Goal: Task Accomplishment & Management: Use online tool/utility

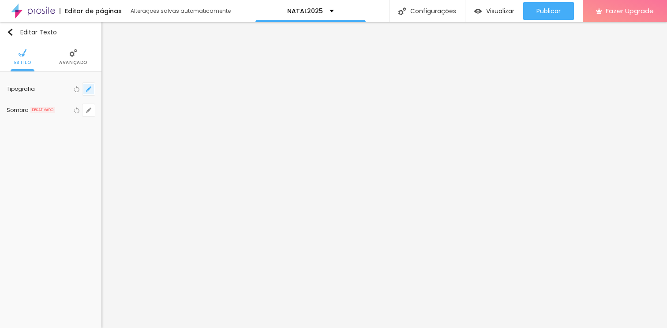
click at [85, 90] on button "button" at bounding box center [89, 89] width 12 height 12
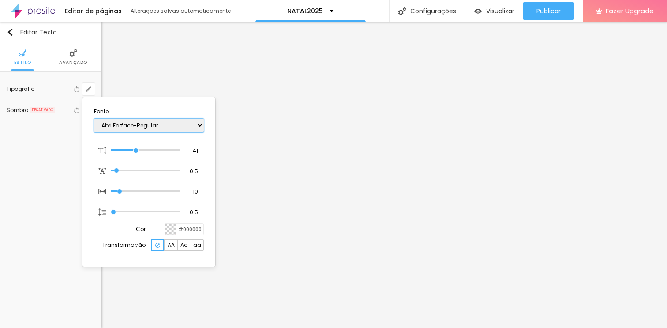
click at [201, 125] on select "AbrilFatface-Regular Actor-Regular Alegreya AlegreyaBlack [PERSON_NAME] [PERSON…" at bounding box center [149, 126] width 110 height 14
click at [94, 119] on select "AbrilFatface-Regular Actor-Regular Alegreya AlegreyaBlack [PERSON_NAME] [PERSON…" at bounding box center [149, 126] width 110 height 14
click at [192, 127] on select "AbrilFatface-Regular Actor-Regular Alegreya AlegreyaBlack [PERSON_NAME] [PERSON…" at bounding box center [149, 126] width 110 height 14
click at [94, 119] on select "AbrilFatface-Regular Actor-Regular Alegreya AlegreyaBlack [PERSON_NAME] [PERSON…" at bounding box center [149, 126] width 110 height 14
click at [180, 127] on select "AbrilFatface-Regular Actor-Regular Alegreya AlegreyaBlack [PERSON_NAME] [PERSON…" at bounding box center [149, 126] width 110 height 14
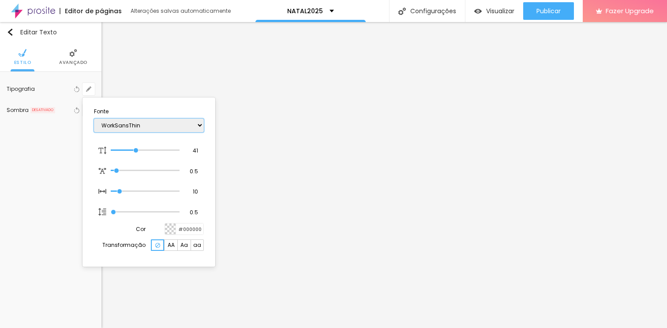
click at [94, 119] on select "AbrilFatface-Regular Actor-Regular Alegreya AlegreyaBlack [PERSON_NAME] [PERSON…" at bounding box center [149, 126] width 110 height 14
click at [188, 124] on select "AbrilFatface-Regular Actor-Regular Alegreya AlegreyaBlack [PERSON_NAME] [PERSON…" at bounding box center [149, 126] width 110 height 14
click at [94, 119] on select "AbrilFatface-Regular Actor-Regular Alegreya AlegreyaBlack [PERSON_NAME] [PERSON…" at bounding box center [149, 126] width 110 height 14
click at [181, 122] on select "AbrilFatface-Regular Actor-Regular Alegreya AlegreyaBlack [PERSON_NAME] [PERSON…" at bounding box center [149, 126] width 110 height 14
select select "Volkhov-Regular"
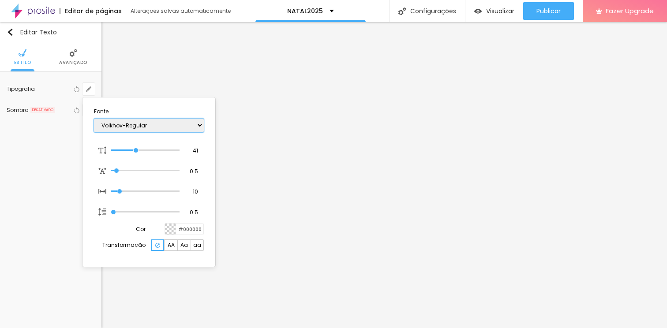
click at [94, 119] on select "AbrilFatface-Regular Actor-Regular Alegreya AlegreyaBlack [PERSON_NAME] [PERSON…" at bounding box center [149, 126] width 110 height 14
click at [291, 81] on div at bounding box center [333, 164] width 667 height 328
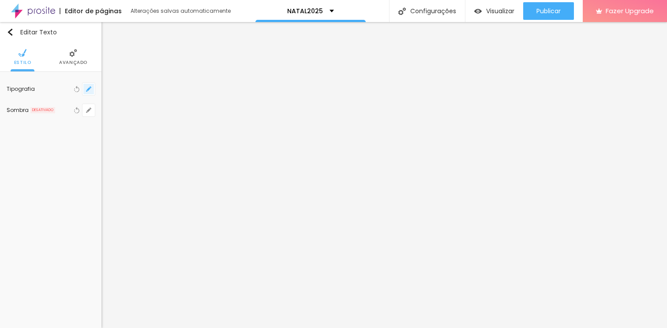
click at [87, 87] on icon "button" at bounding box center [88, 89] width 5 height 5
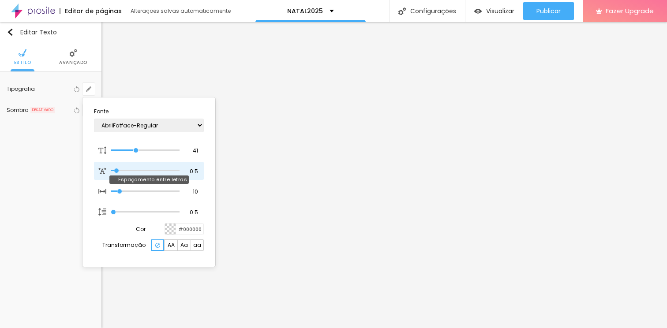
type input "0.4"
type input "0.5"
type input "0.6"
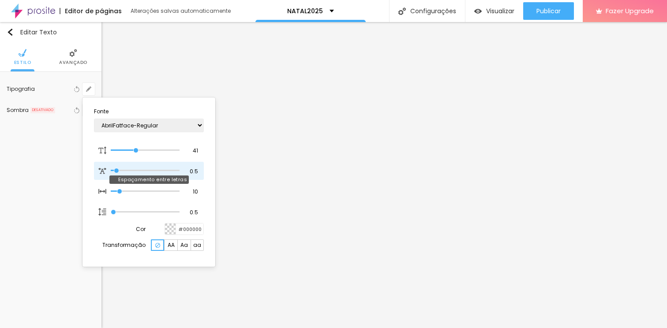
type input "0.6"
type input "0.7"
type input "0.8"
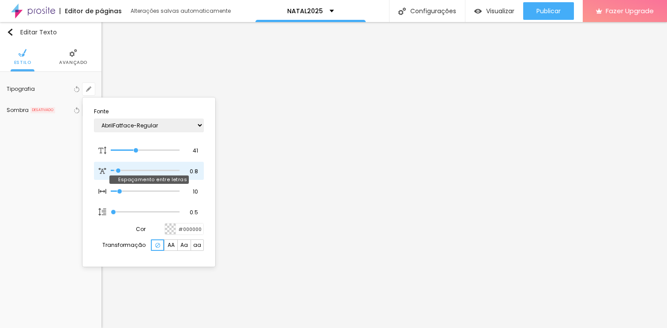
type input "0.9"
type input "1"
type input "1.1"
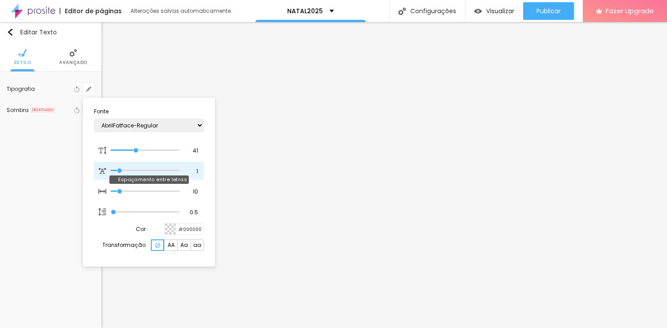
type input "1.1"
type input "1.2"
drag, startPoint x: 116, startPoint y: 170, endPoint x: 121, endPoint y: 171, distance: 5.5
type input "1.2"
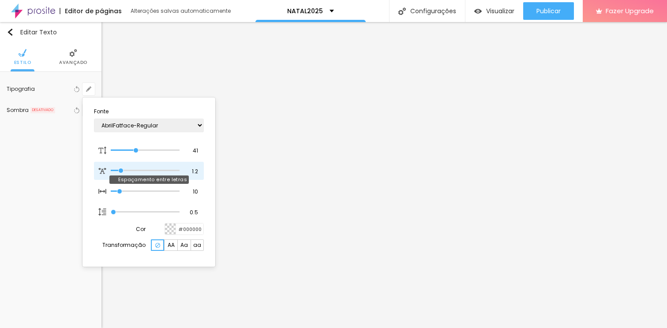
click at [121, 171] on input "range" at bounding box center [145, 171] width 69 height 4
click at [179, 130] on select "AbrilFatface-Regular Actor-Regular Alegreya AlegreyaBlack [PERSON_NAME] [PERSON…" at bounding box center [149, 126] width 110 height 14
select select "VarelaRound"
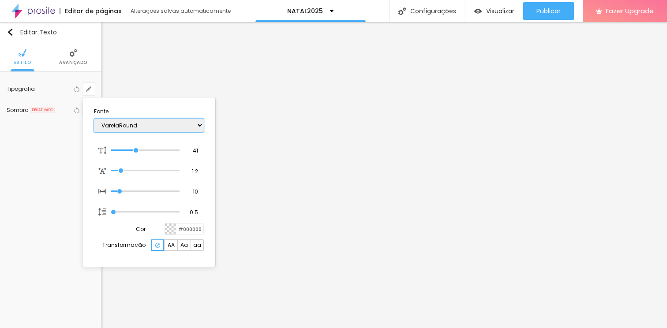
click at [94, 119] on select "AbrilFatface-Regular Actor-Regular Alegreya AlegreyaBlack [PERSON_NAME] [PERSON…" at bounding box center [149, 126] width 110 height 14
click at [502, 96] on div at bounding box center [333, 164] width 667 height 328
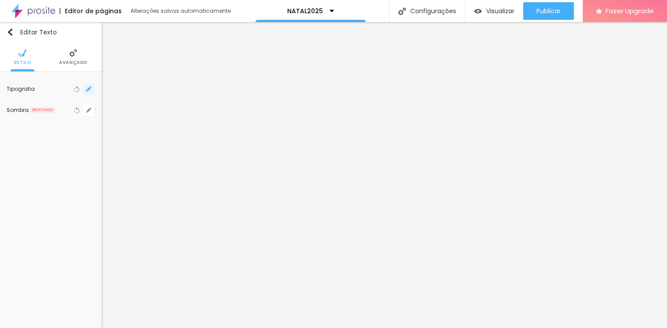
click at [93, 90] on button "button" at bounding box center [89, 89] width 12 height 12
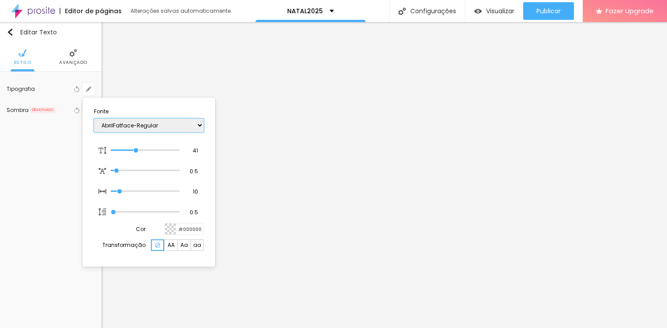
click at [159, 129] on select "AbrilFatface-Regular Actor-Regular Alegreya AlegreyaBlack [PERSON_NAME] [PERSON…" at bounding box center [149, 126] width 110 height 14
select select "VarelaRound"
click at [94, 119] on select "AbrilFatface-Regular Actor-Regular Alegreya AlegreyaBlack [PERSON_NAME] [PERSON…" at bounding box center [149, 126] width 110 height 14
click at [647, 93] on div at bounding box center [333, 164] width 667 height 328
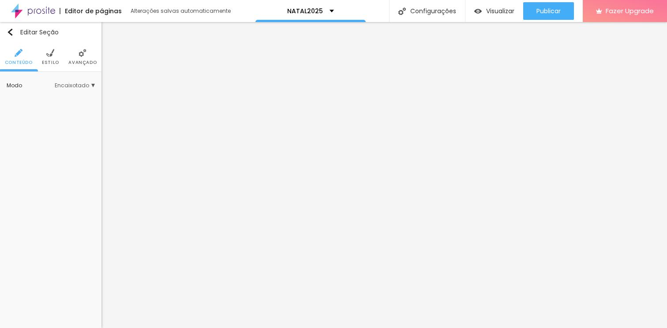
click at [57, 62] on span "Estilo" at bounding box center [50, 62] width 17 height 4
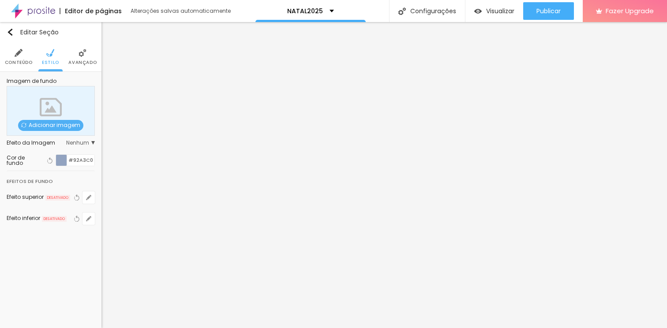
click at [57, 160] on div at bounding box center [61, 160] width 11 height 11
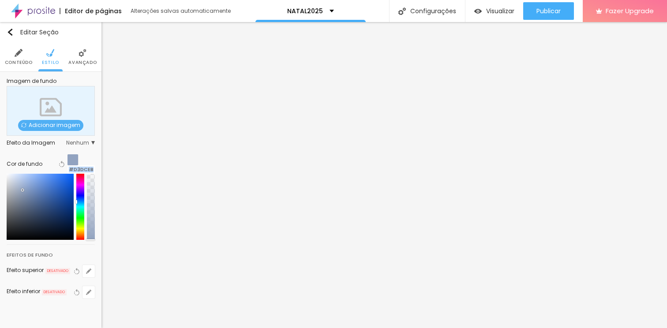
type input "#FFFFFF"
drag, startPoint x: 20, startPoint y: 177, endPoint x: 0, endPoint y: 159, distance: 26.6
click at [0, 159] on div "Imagem de fundo Adicionar imagem Efeito da Imagem Nenhum Nenhum Parallax Cor de…" at bounding box center [51, 194] width 102 height 244
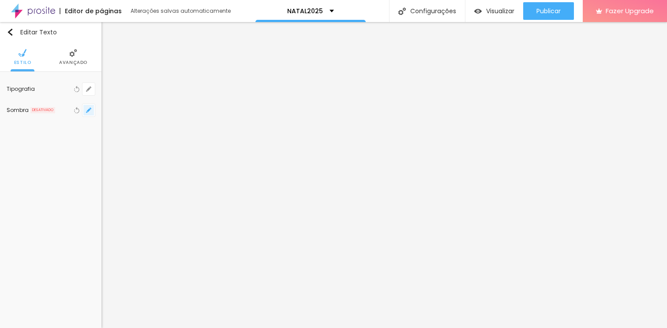
click at [83, 110] on button "button" at bounding box center [89, 110] width 12 height 12
click at [87, 165] on div at bounding box center [87, 161] width 0 height 8
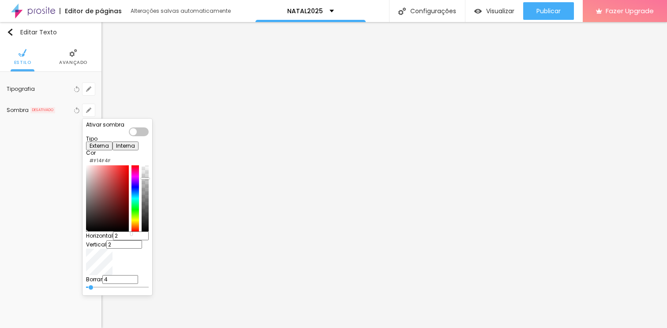
click at [127, 181] on div at bounding box center [107, 199] width 43 height 66
click at [129, 188] on div at bounding box center [107, 199] width 43 height 66
type input "#D23131"
click at [149, 232] on div at bounding box center [145, 199] width 7 height 66
click at [149, 137] on div "Ativar sombra Tipo Externa Interna Cor #D23131 Horizontal 2 Vertical 2 Borrar 4" at bounding box center [117, 207] width 63 height 170
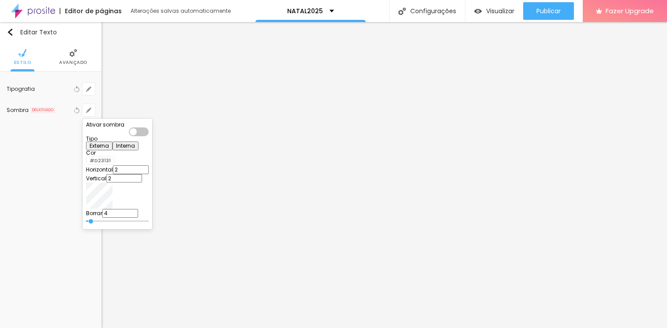
click at [149, 132] on div at bounding box center [139, 132] width 20 height 9
click at [20, 133] on div at bounding box center [333, 164] width 667 height 328
click at [64, 62] on span "Avançado" at bounding box center [73, 62] width 28 height 4
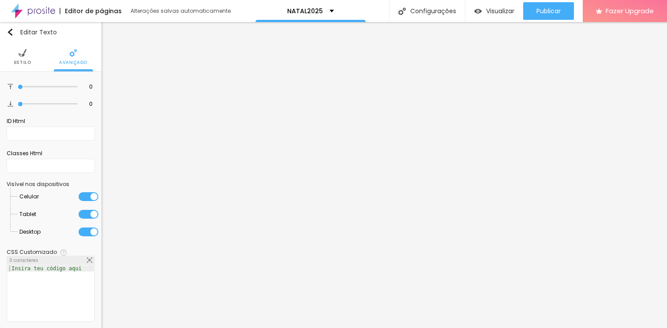
click at [19, 57] on img at bounding box center [23, 53] width 8 height 8
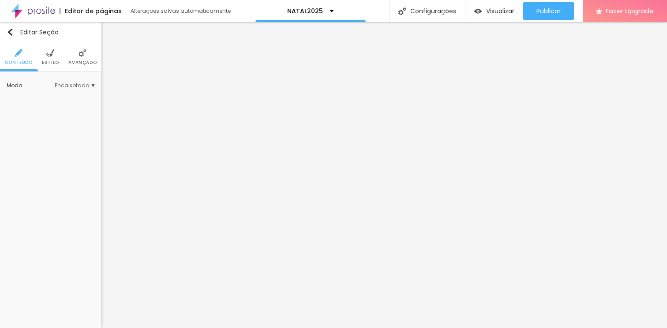
click at [53, 53] on img at bounding box center [50, 53] width 8 height 8
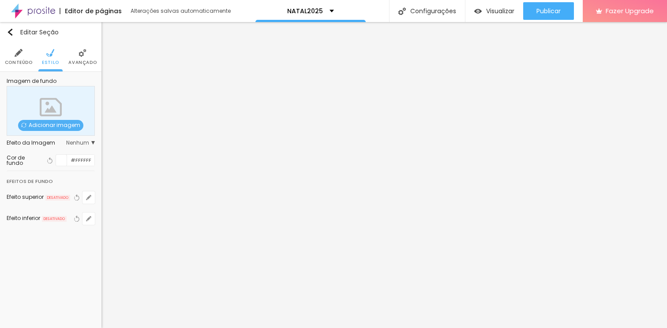
click at [12, 56] on li "Conteúdo" at bounding box center [19, 56] width 28 height 29
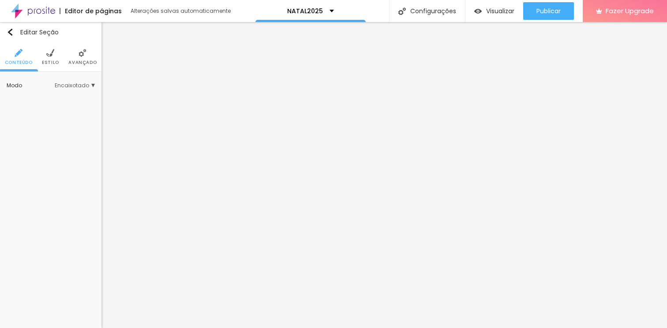
click at [92, 83] on span "Encaixotado" at bounding box center [75, 85] width 40 height 5
click at [39, 59] on ul "Conteúdo Estilo Avançado" at bounding box center [51, 57] width 102 height 30
click at [49, 57] on li "Estilo" at bounding box center [50, 56] width 17 height 29
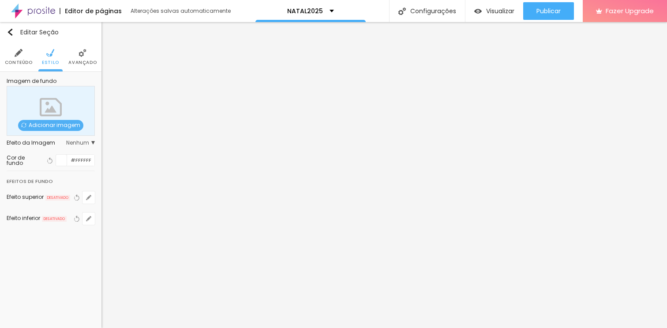
click at [60, 159] on div at bounding box center [61, 160] width 11 height 11
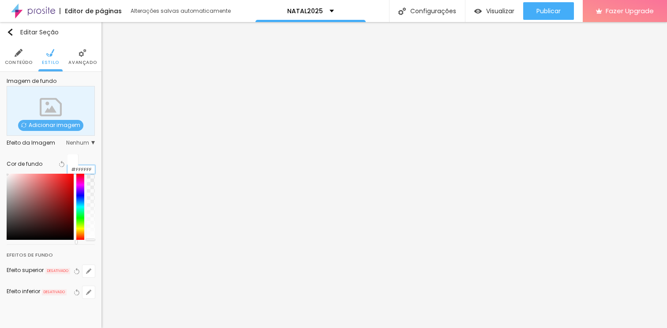
scroll to position [0, 0]
paste input "92A3C0"
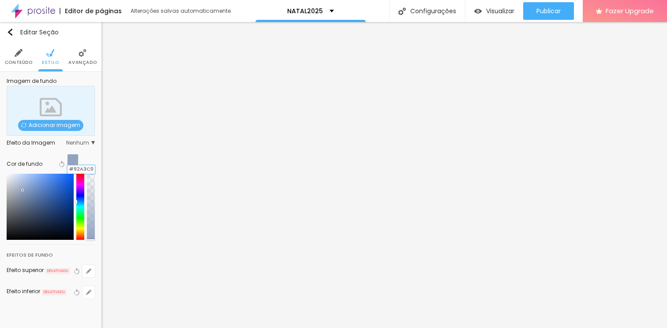
type input "#92A3C0"
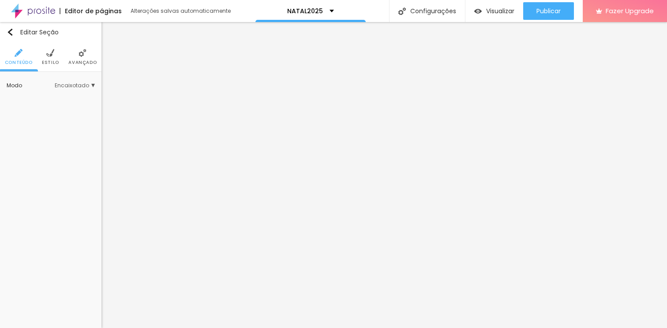
click at [73, 64] on span "Avançado" at bounding box center [82, 62] width 28 height 4
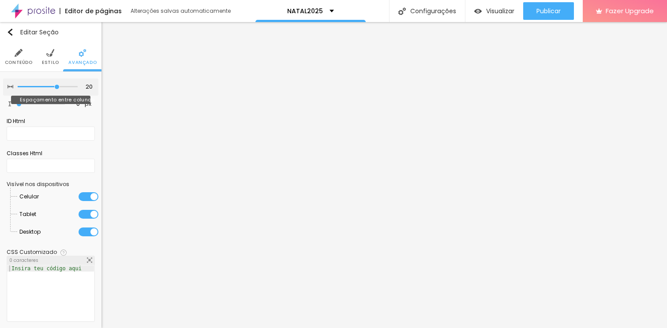
type input "15"
type input "10"
type input "5"
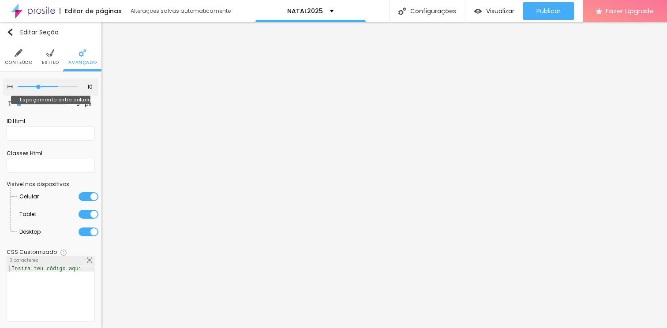
type input "5"
type input "10"
type input "15"
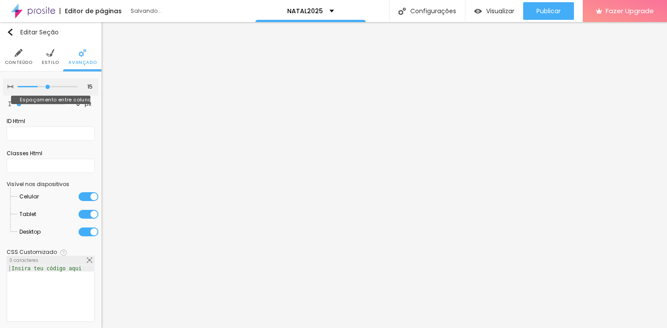
drag, startPoint x: 51, startPoint y: 86, endPoint x: 43, endPoint y: 89, distance: 8.5
type input "15"
click at [43, 89] on input "range" at bounding box center [48, 87] width 60 height 4
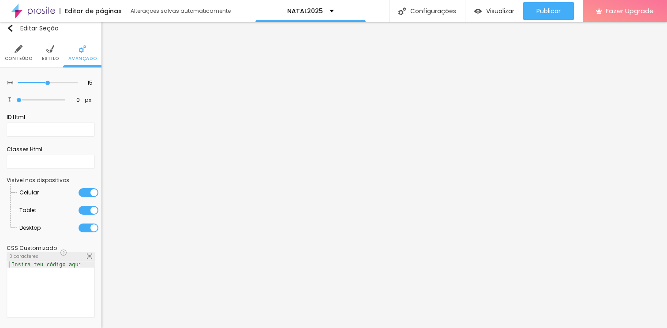
scroll to position [4, 0]
click at [42, 63] on li "Estilo" at bounding box center [50, 52] width 17 height 29
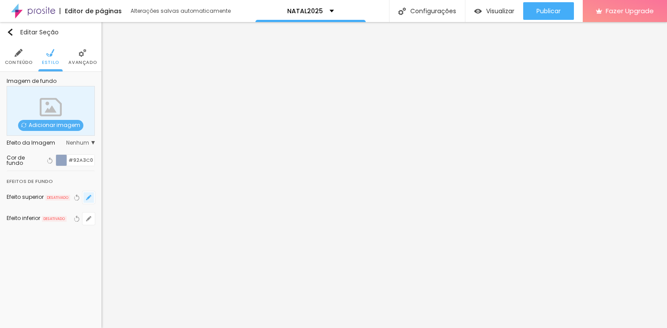
click at [85, 197] on button "button" at bounding box center [89, 198] width 12 height 12
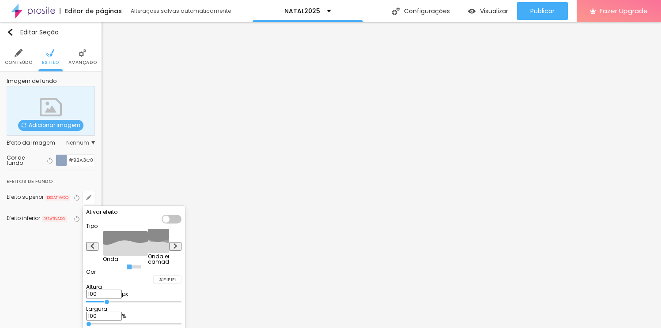
type input "85"
type input "80"
type input "75"
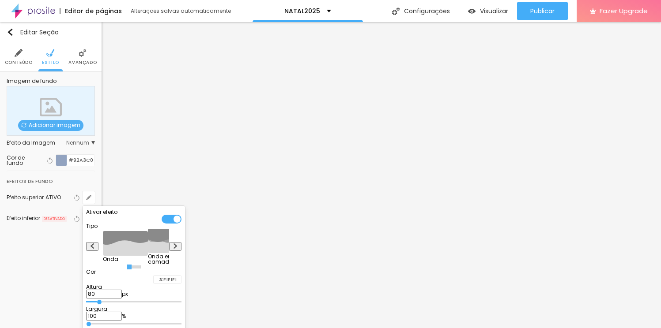
type input "75"
type input "70"
type input "65"
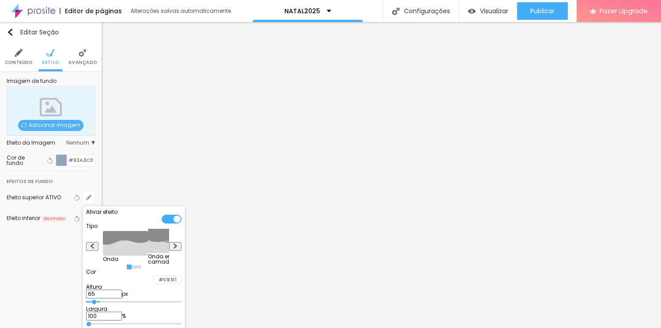
type input "60"
type input "55"
type input "50"
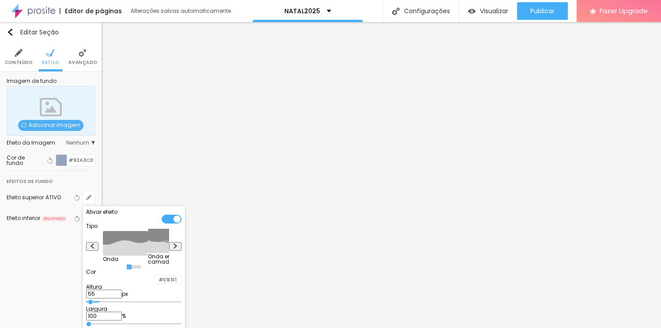
type input "50"
type input "75"
type input "135"
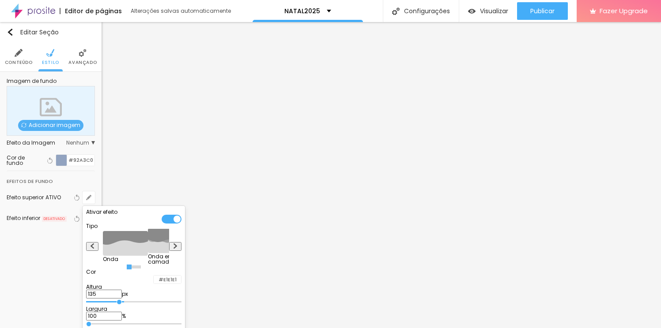
type input "150"
type input "165"
type input "175"
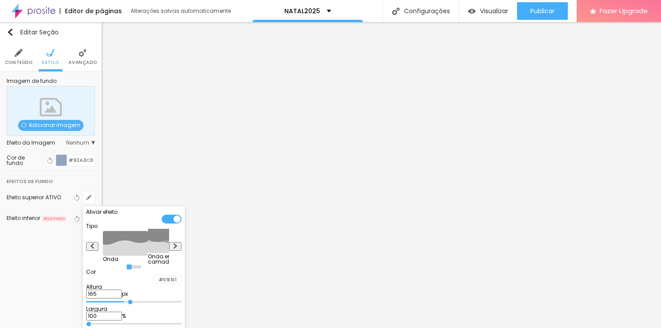
type input "175"
type input "185"
type input "195"
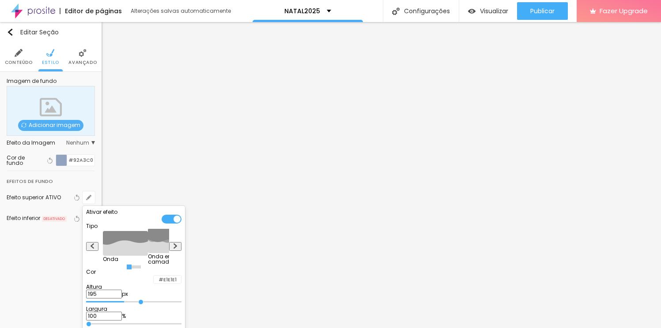
type input "200"
type input "205"
type input "210"
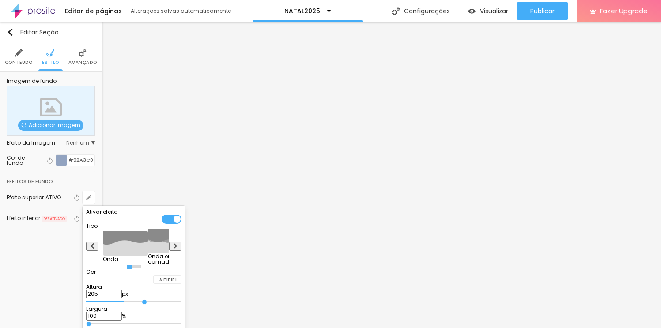
type input "210"
type input "205"
type input "185"
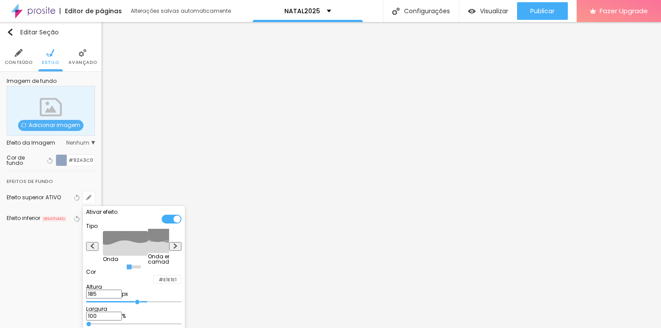
type input "175"
type input "160"
type input "145"
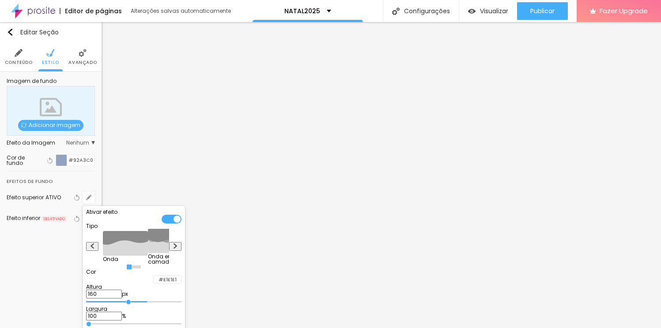
type input "145"
type input "130"
type input "110"
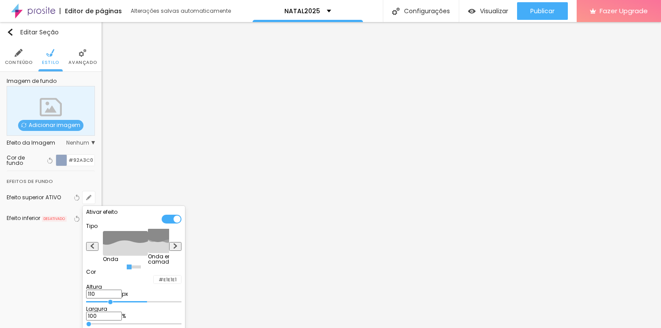
type input "90"
type input "75"
type input "55"
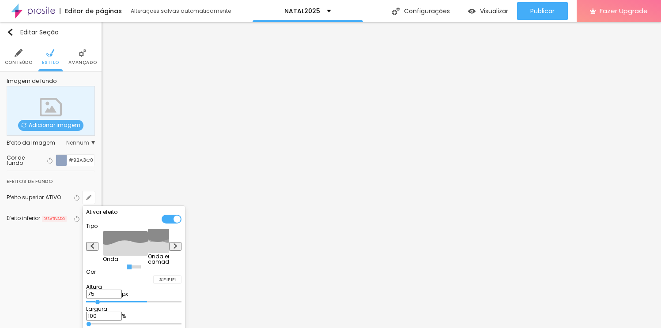
type input "55"
type input "50"
type input "60"
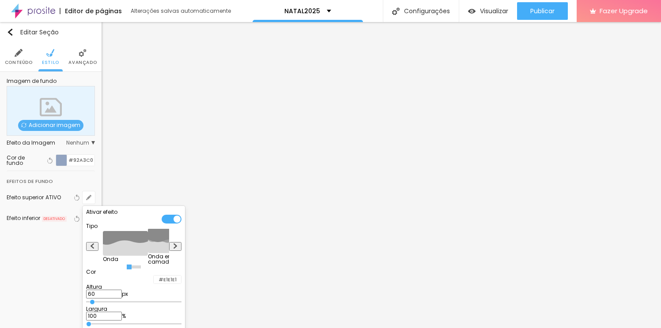
type input "65"
type input "70"
type input "75"
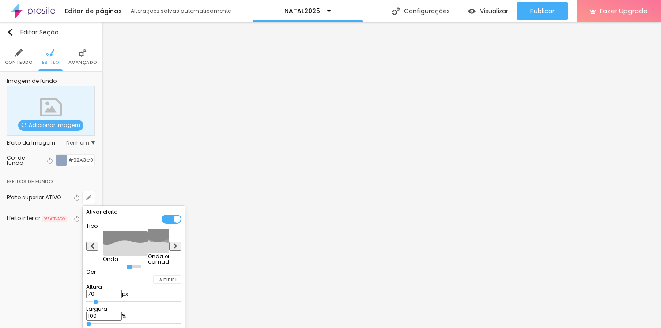
type input "75"
type input "80"
type input "85"
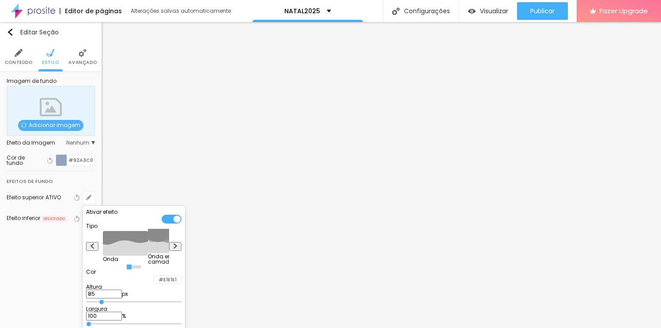
type input "90"
type input "95"
type input "100"
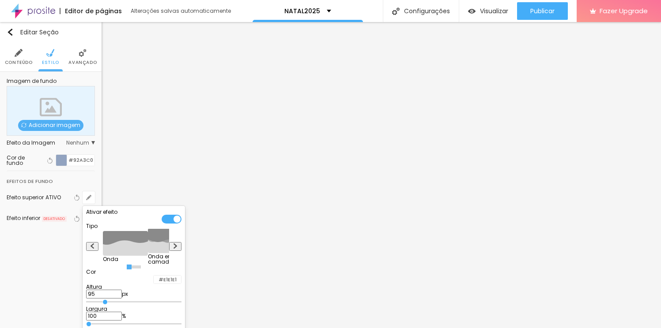
type input "100"
type input "105"
type input "115"
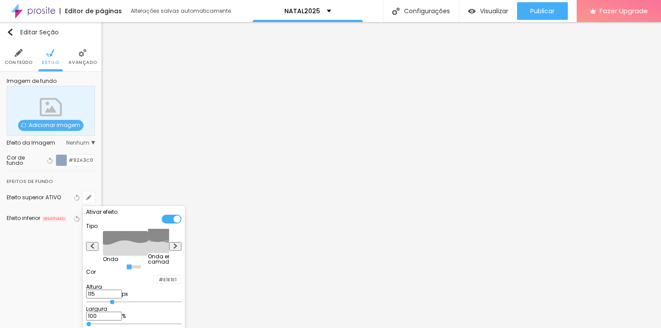
type input "120"
type input "125"
type input "130"
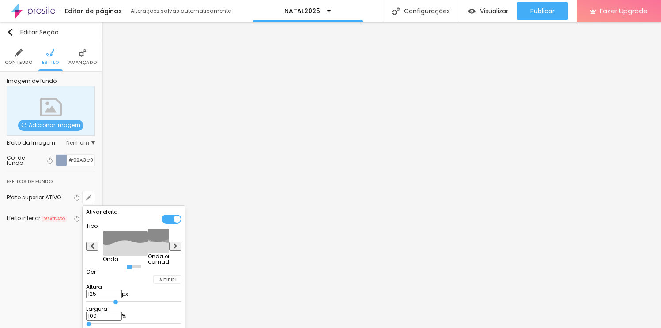
type input "130"
type input "135"
type input "145"
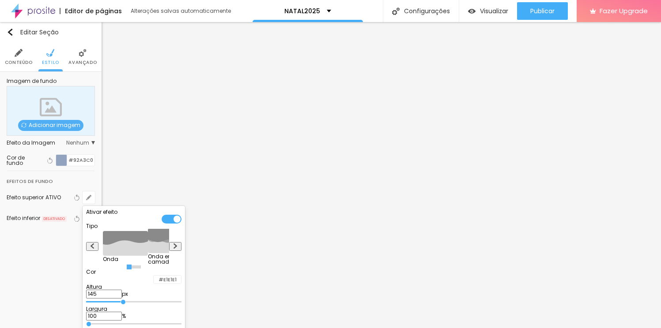
type input "150"
type input "155"
type input "160"
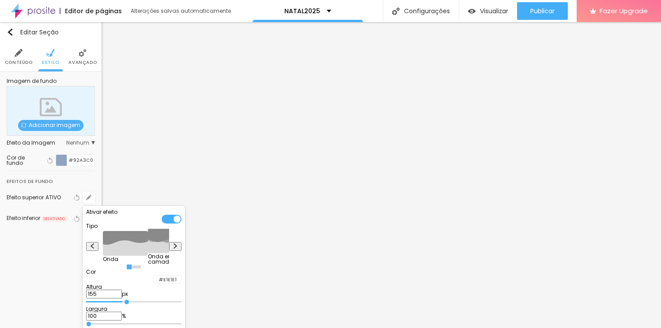
type input "160"
type input "165"
type input "170"
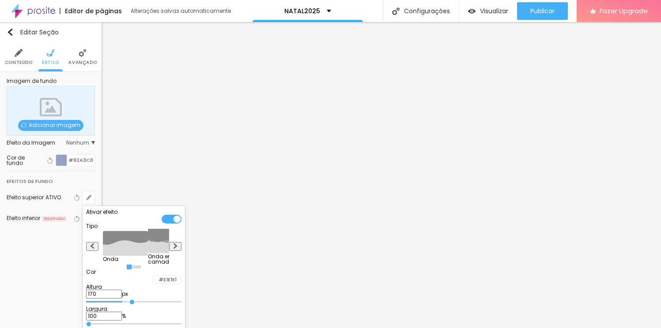
type input "175"
type input "180"
type input "190"
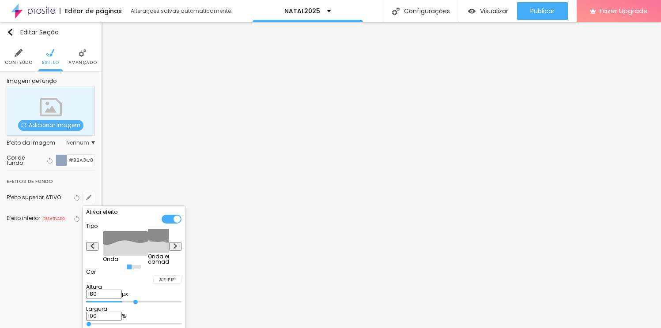
type input "190"
type input "195"
type input "200"
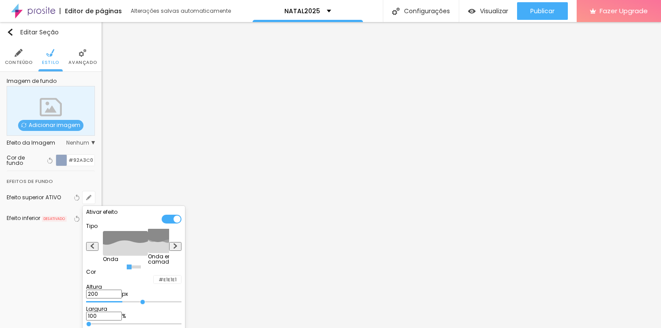
type input "205"
type input "210"
type input "215"
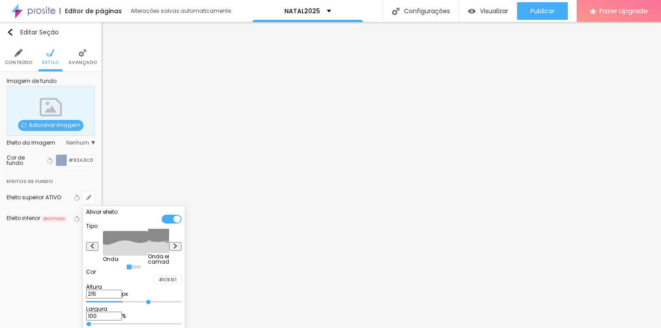
drag, startPoint x: 109, startPoint y: 317, endPoint x: 159, endPoint y: 313, distance: 50.0
type input "210"
click at [159, 305] on input "range" at bounding box center [133, 302] width 95 height 4
type input "210"
click at [181, 219] on div at bounding box center [172, 219] width 20 height 9
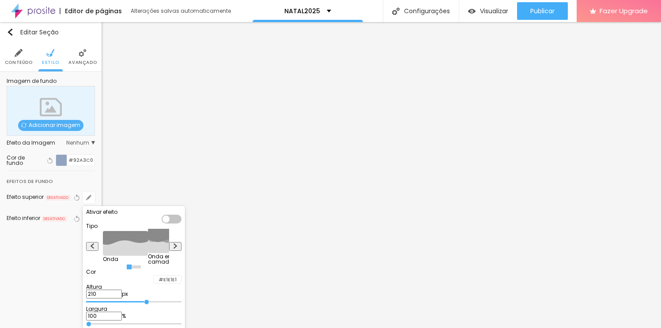
click at [23, 271] on div at bounding box center [330, 164] width 661 height 328
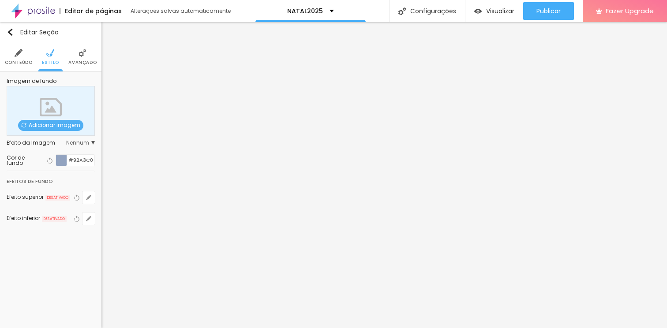
click at [87, 142] on span "Nenhum" at bounding box center [80, 142] width 29 height 5
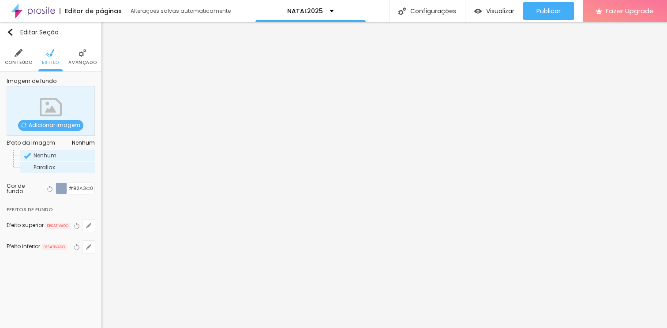
click at [47, 170] on span "Parallax" at bounding box center [45, 168] width 22 height 8
click at [47, 152] on span "Nenhum" at bounding box center [45, 156] width 23 height 8
click at [96, 145] on div "Imagem de fundo Adicionar imagem Efeito da Imagem Nenhum Nenhum Parallax Cor de…" at bounding box center [51, 171] width 102 height 199
click at [91, 141] on span "Nenhum" at bounding box center [83, 142] width 23 height 5
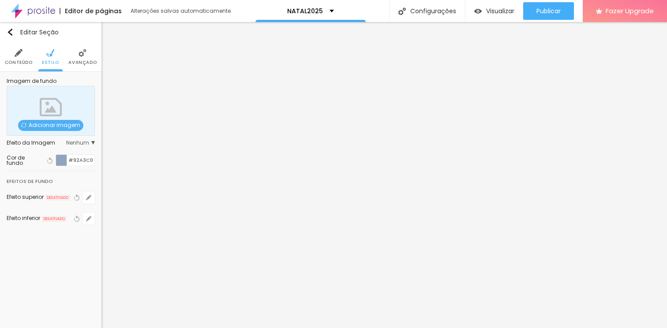
click at [78, 55] on li "Avançado" at bounding box center [82, 56] width 28 height 29
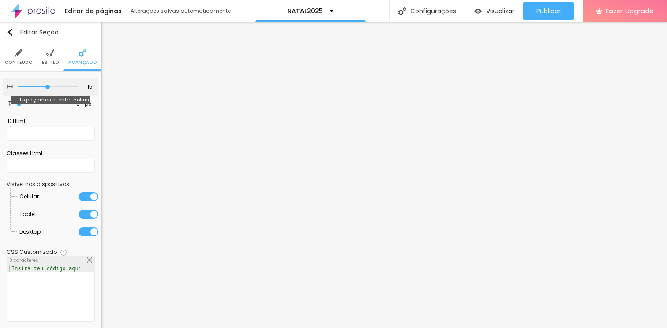
type input "10"
type input "5"
type input "0"
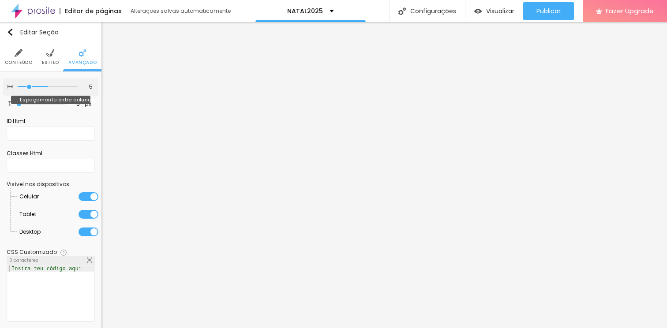
type input "0"
type input "20"
type input "30"
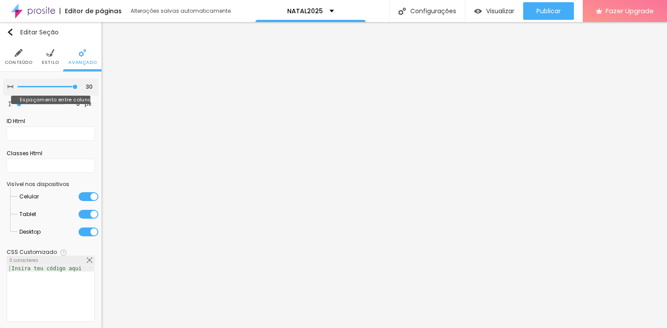
type input "25"
type input "20"
type input "15"
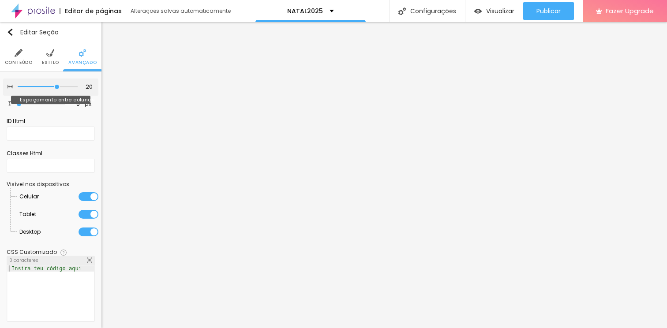
type input "15"
type input "10"
drag, startPoint x: 42, startPoint y: 86, endPoint x: 35, endPoint y: 87, distance: 7.6
type input "10"
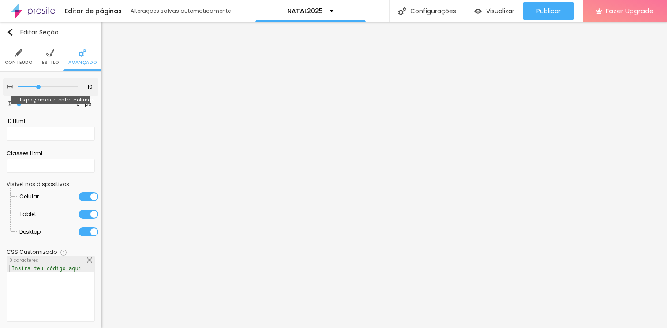
click at [35, 87] on input "range" at bounding box center [48, 87] width 60 height 4
click at [45, 57] on li "Estilo" at bounding box center [50, 56] width 17 height 29
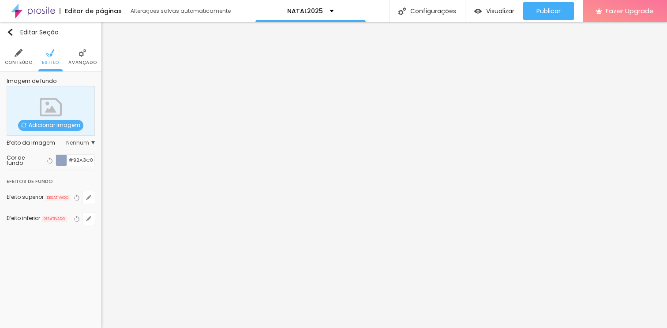
click at [23, 57] on li "Conteúdo" at bounding box center [19, 56] width 28 height 29
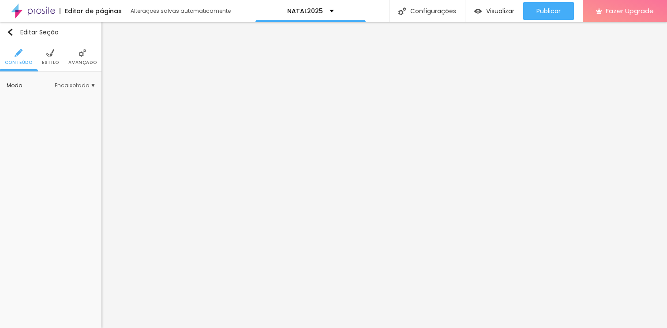
click at [93, 86] on span "Encaixotado" at bounding box center [75, 85] width 40 height 5
click at [57, 109] on span "Completo" at bounding box center [47, 110] width 27 height 8
click at [87, 90] on div "Encaixotado Completo" at bounding box center [51, 102] width 88 height 28
click at [46, 151] on div "Editar Seção Conteúdo Estilo Avançado Modo Completo Encaixotado Completo" at bounding box center [51, 175] width 102 height 306
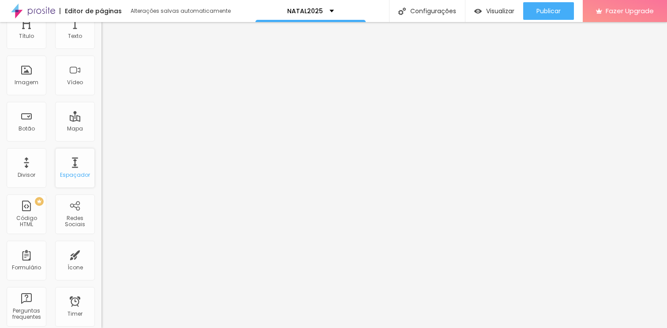
scroll to position [43, 0]
click at [68, 264] on div "Ícone" at bounding box center [75, 267] width 15 height 6
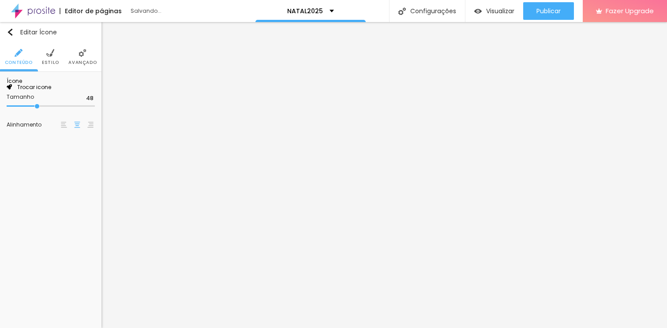
scroll to position [0, 0]
click at [46, 49] on li "Estilo" at bounding box center [50, 56] width 17 height 29
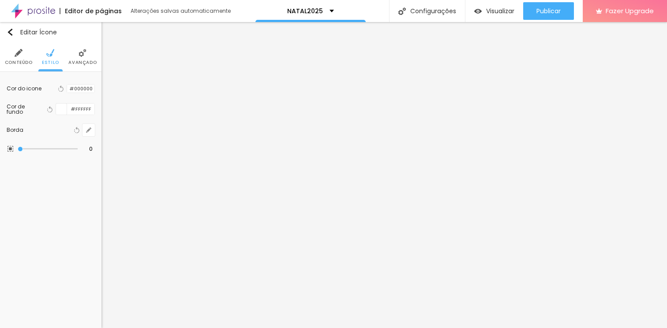
click at [22, 61] on span "Conteúdo" at bounding box center [19, 62] width 28 height 4
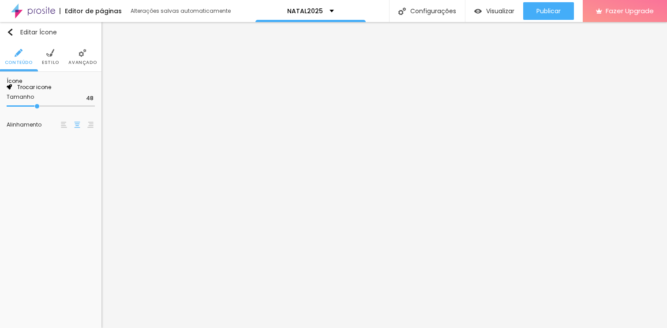
click at [51, 91] on span "Trocar icone" at bounding box center [31, 87] width 39 height 8
click at [10, 31] on img "button" at bounding box center [10, 32] width 7 height 7
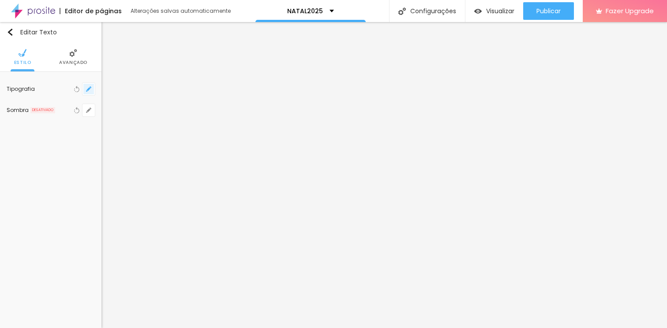
click at [87, 87] on icon "button" at bounding box center [88, 89] width 5 height 5
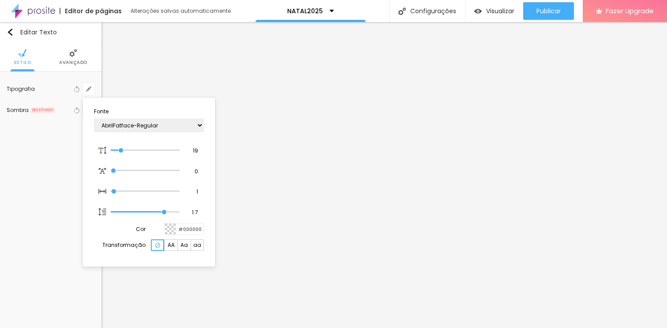
click at [332, 214] on div at bounding box center [333, 164] width 667 height 328
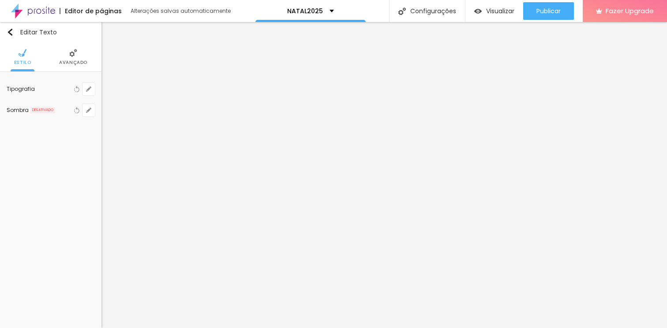
click at [69, 53] on img at bounding box center [73, 53] width 8 height 8
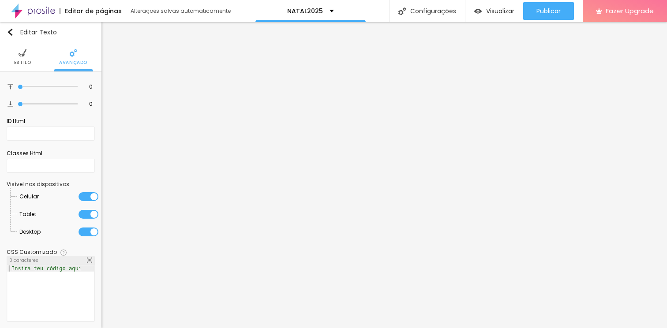
click at [23, 54] on img at bounding box center [23, 53] width 8 height 8
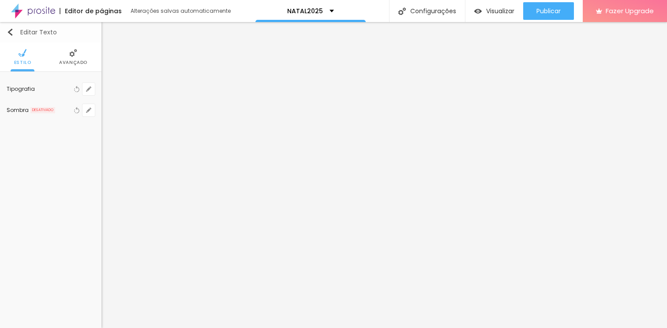
click at [14, 34] on div "Editar Texto" at bounding box center [32, 32] width 50 height 7
click at [15, 30] on div "Editar Coluna" at bounding box center [34, 32] width 55 height 7
click at [91, 93] on button "button" at bounding box center [89, 89] width 12 height 12
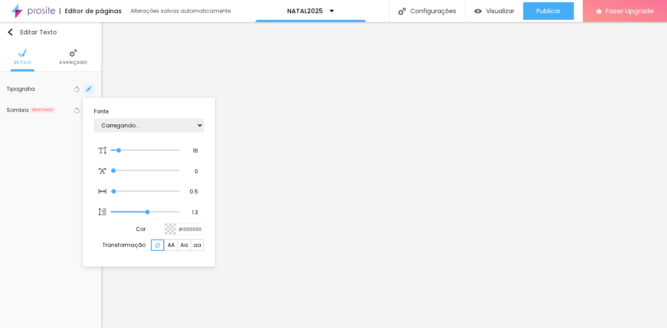
type input "1"
click at [147, 124] on select "AbrilFatface-Regular Actor-Regular Alegreya AlegreyaBlack [PERSON_NAME] [PERSON…" at bounding box center [149, 126] width 110 height 14
select select "NunitoLight"
click at [94, 119] on select "AbrilFatface-Regular Actor-Regular Alegreya AlegreyaBlack [PERSON_NAME] [PERSON…" at bounding box center [149, 126] width 110 height 14
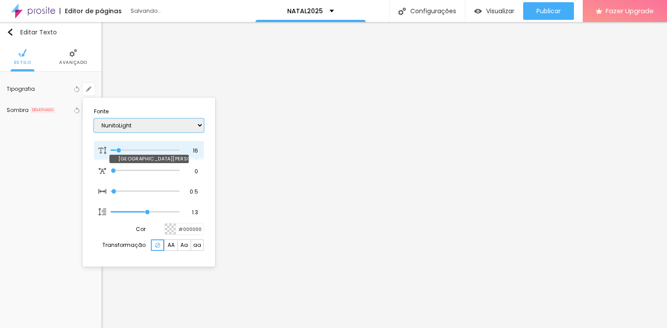
type input "1"
drag, startPoint x: 193, startPoint y: 151, endPoint x: 204, endPoint y: 150, distance: 10.7
click at [204, 150] on div "[GEOGRAPHIC_DATA][PERSON_NAME]" at bounding box center [149, 150] width 110 height 19
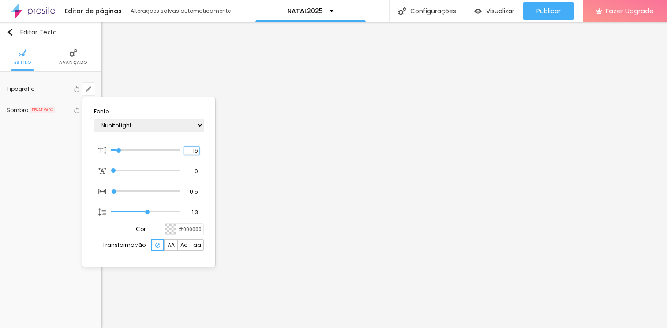
type input "8"
type input "1"
type input "19"
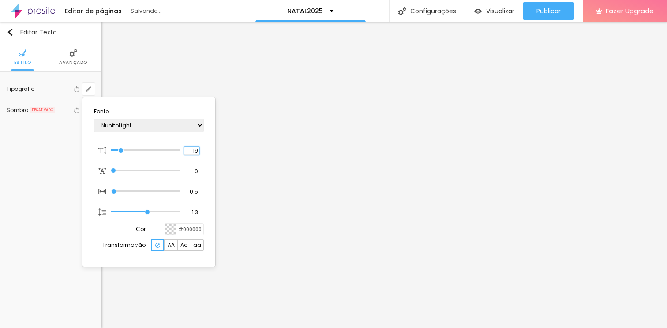
type input "1"
type input "19"
click at [280, 285] on div at bounding box center [333, 164] width 667 height 328
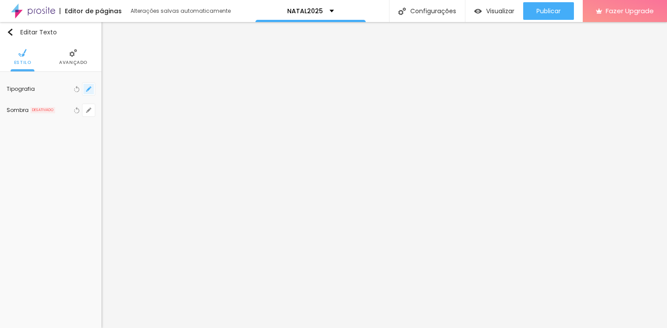
click at [83, 89] on button "button" at bounding box center [89, 89] width 12 height 12
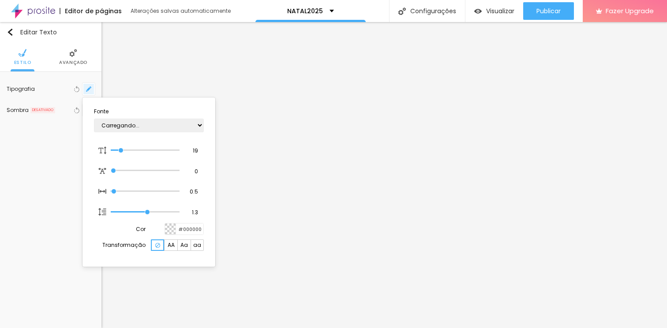
type input "1"
click at [329, 264] on div at bounding box center [333, 164] width 667 height 328
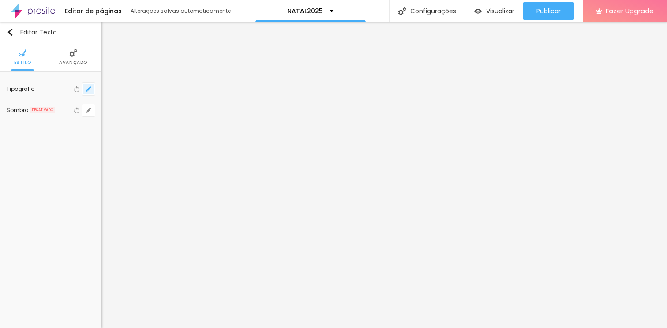
click at [87, 89] on icon "button" at bounding box center [88, 89] width 5 height 5
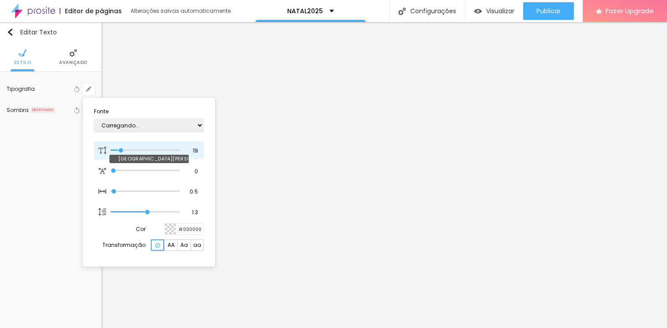
type input "1"
type input "15"
type input "1"
type input "14"
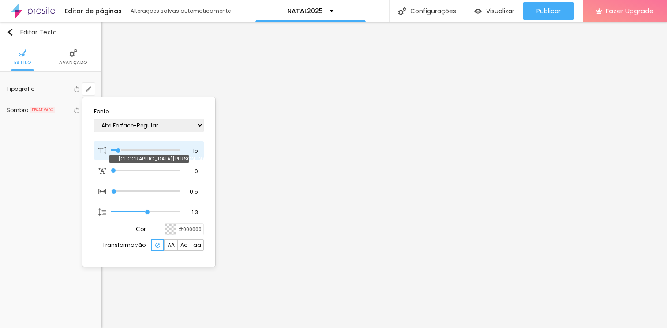
type input "14"
type input "1"
type input "13"
type input "1"
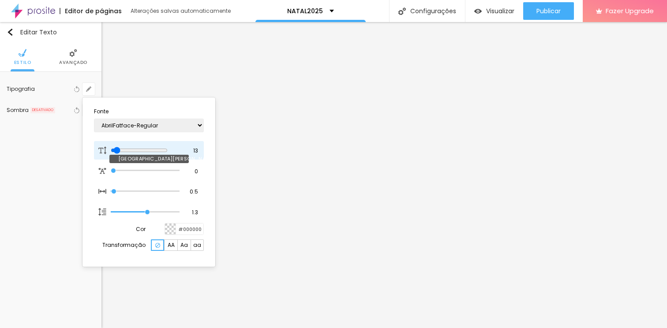
type input "14"
type input "1"
type input "15"
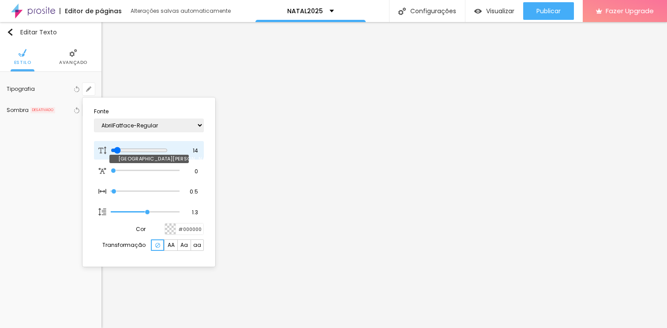
type input "1"
type input "16"
click at [120, 148] on input "range" at bounding box center [145, 150] width 69 height 4
click at [409, 217] on div at bounding box center [333, 164] width 667 height 328
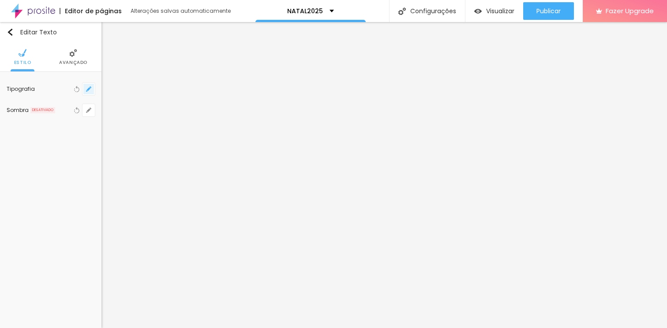
click at [94, 89] on button "button" at bounding box center [89, 89] width 12 height 12
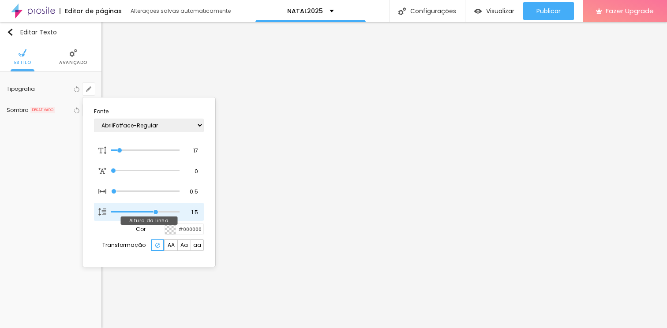
drag, startPoint x: 146, startPoint y: 211, endPoint x: 157, endPoint y: 208, distance: 11.3
click at [157, 210] on input "range" at bounding box center [145, 212] width 69 height 4
click at [484, 267] on div at bounding box center [333, 164] width 667 height 328
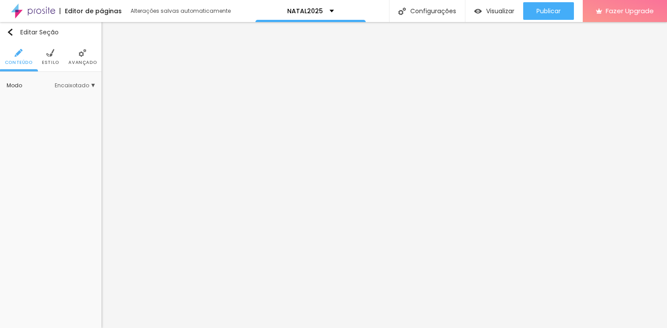
click at [90, 54] on li "Avançado" at bounding box center [82, 56] width 28 height 29
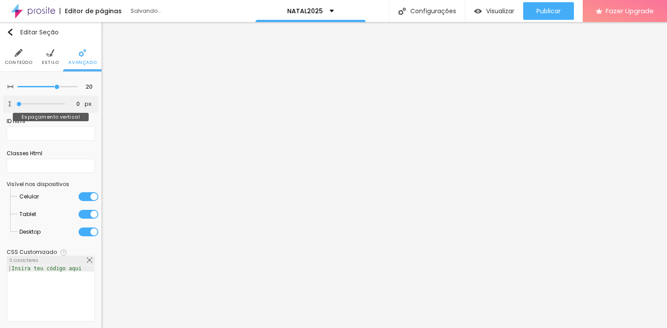
drag, startPoint x: 19, startPoint y: 103, endPoint x: 12, endPoint y: 105, distance: 6.8
click at [16, 105] on input "range" at bounding box center [40, 104] width 49 height 4
click at [44, 62] on span "Estilo" at bounding box center [50, 62] width 17 height 4
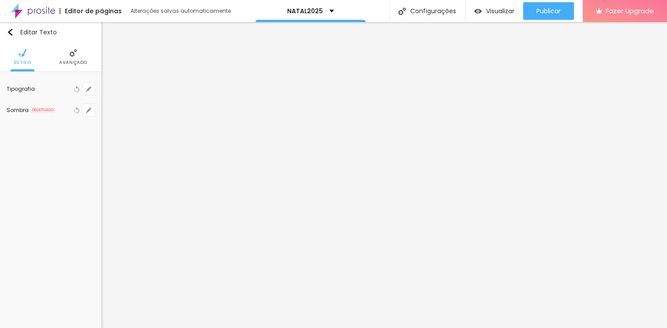
click at [72, 60] on span "Avançado" at bounding box center [73, 62] width 28 height 4
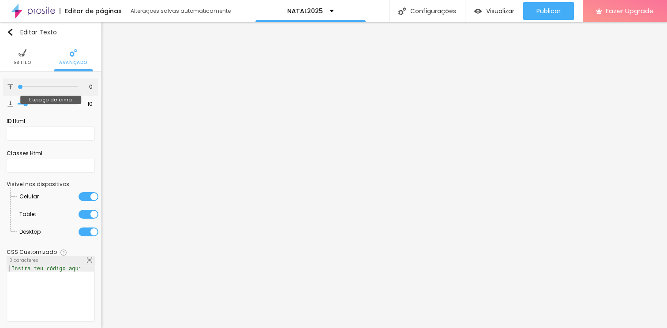
drag, startPoint x: 26, startPoint y: 86, endPoint x: 19, endPoint y: 84, distance: 8.2
click at [19, 85] on input "range" at bounding box center [48, 87] width 60 height 4
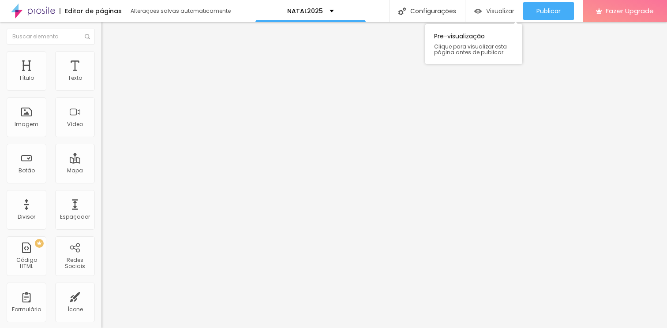
click at [477, 8] on img "button" at bounding box center [479, 12] width 8 height 8
click at [105, 73] on icon "button" at bounding box center [108, 70] width 6 height 6
click at [106, 81] on icon "button" at bounding box center [108, 80] width 4 height 4
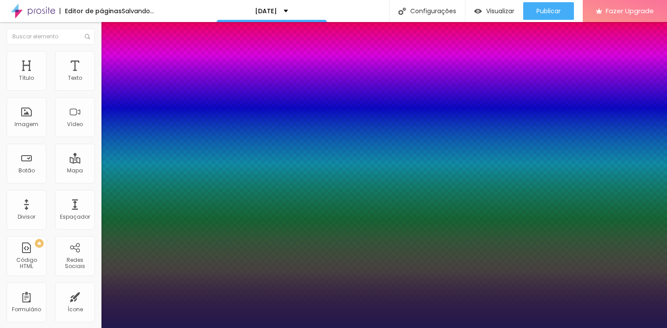
type input "1"
click at [317, 328] on div at bounding box center [333, 328] width 667 height 0
